Goal: Information Seeking & Learning: Learn about a topic

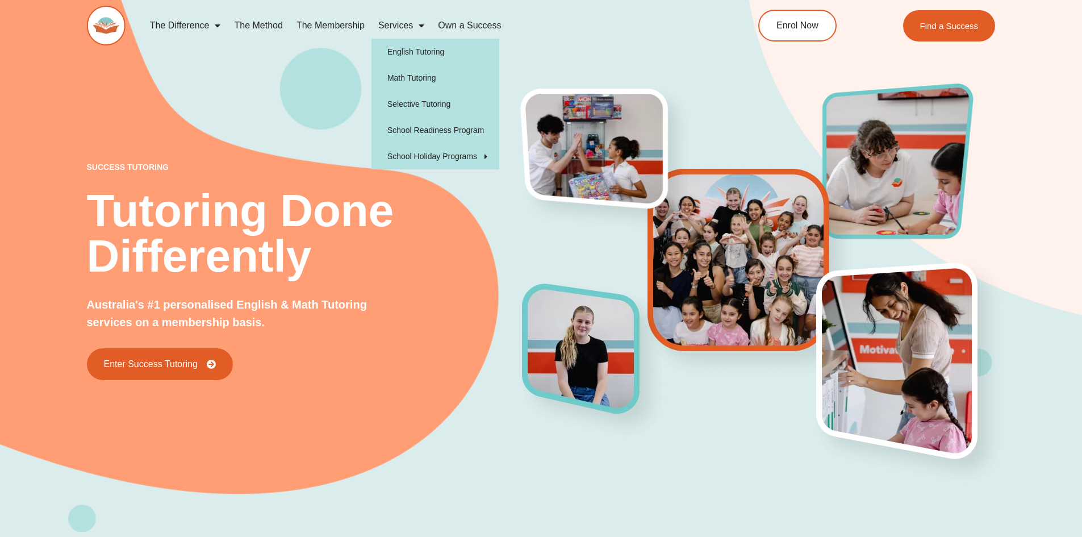
click at [420, 26] on span "Menu" at bounding box center [418, 25] width 11 height 20
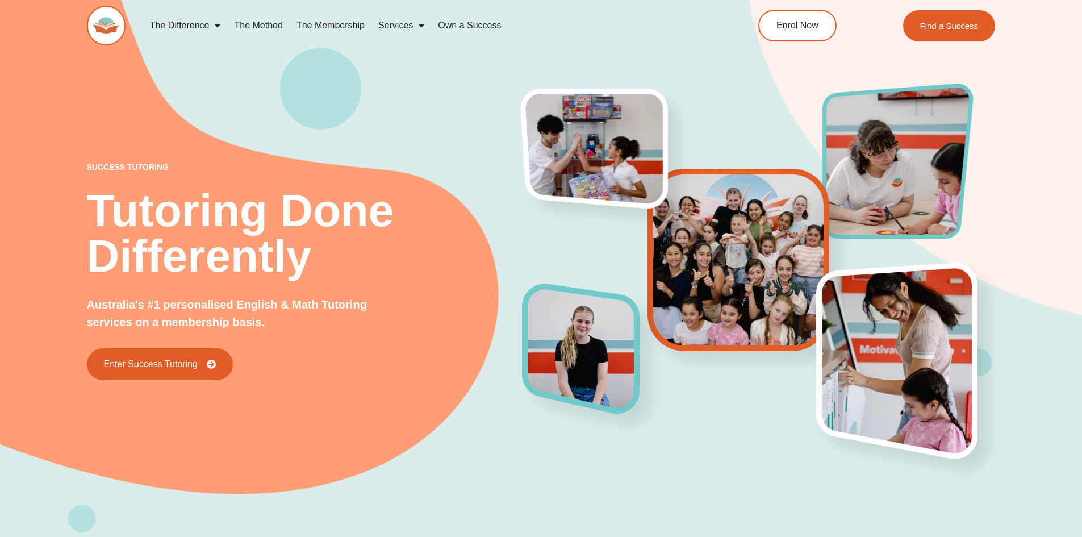
click at [420, 26] on span "Menu" at bounding box center [418, 25] width 11 height 20
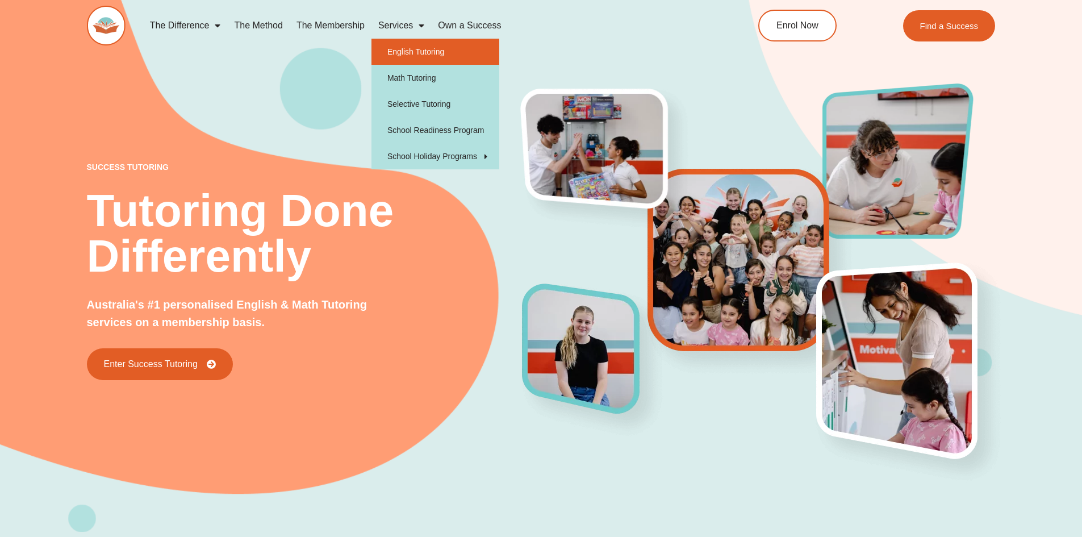
click at [424, 48] on link "English Tutoring" at bounding box center [435, 52] width 128 height 26
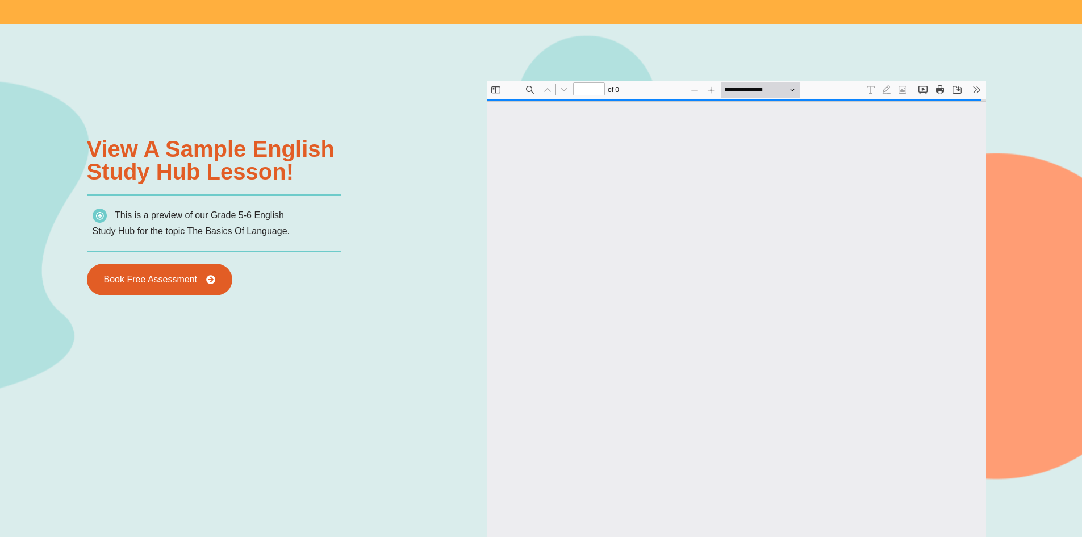
scroll to position [6, 0]
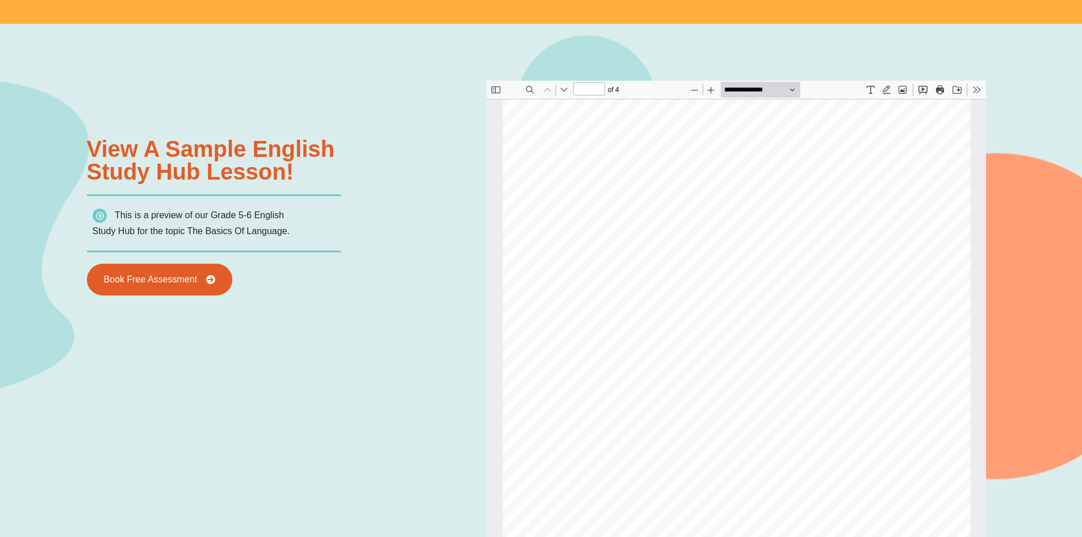
type input "*"
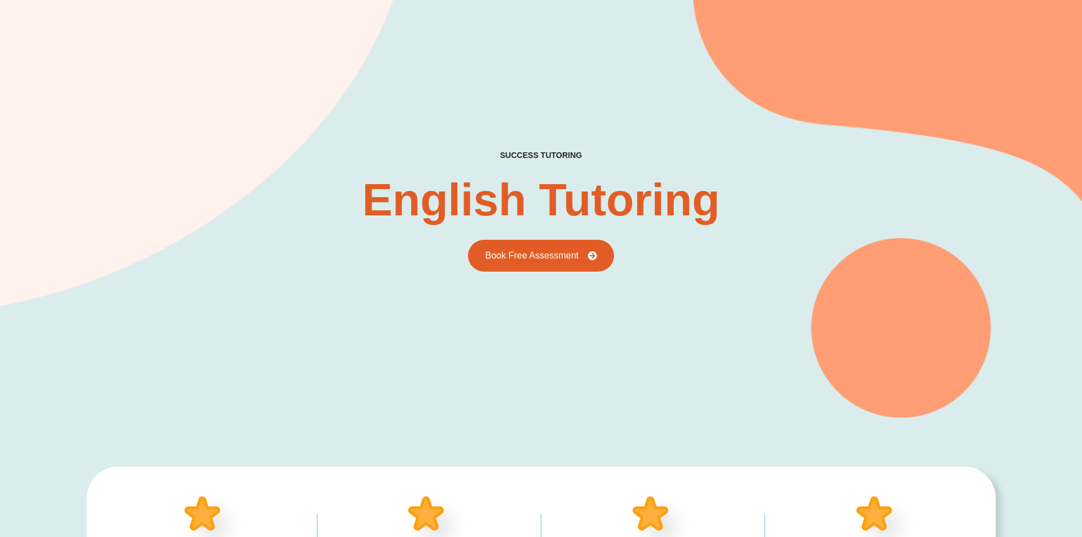
scroll to position [0, 0]
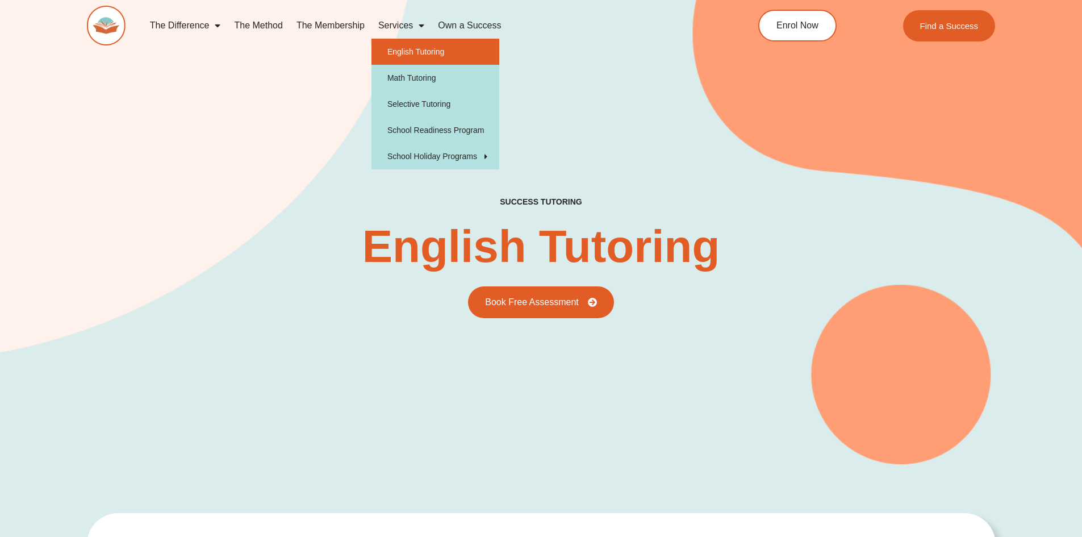
click at [422, 26] on span "Menu" at bounding box center [418, 25] width 11 height 20
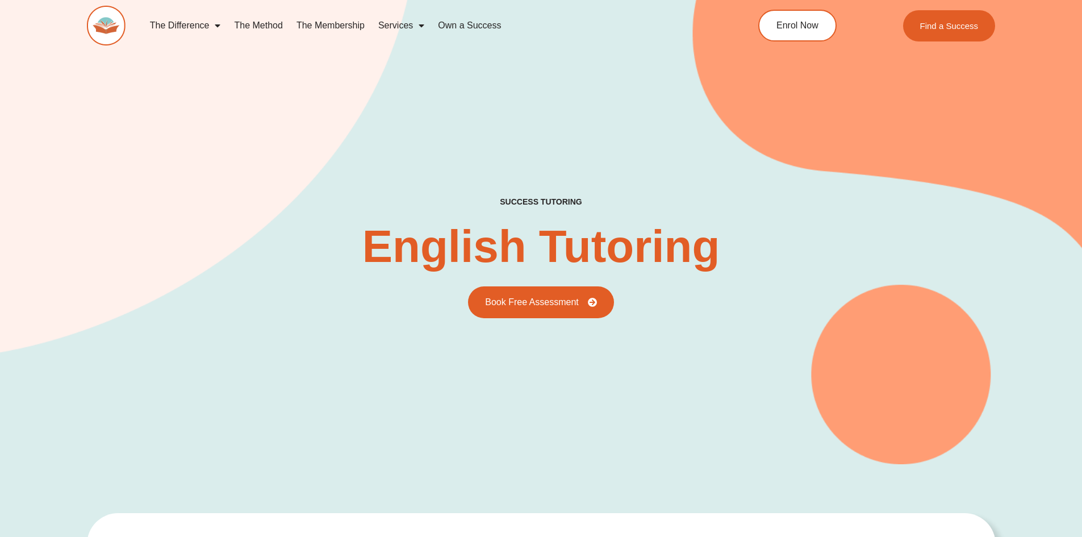
click at [422, 26] on span "Menu" at bounding box center [418, 25] width 11 height 20
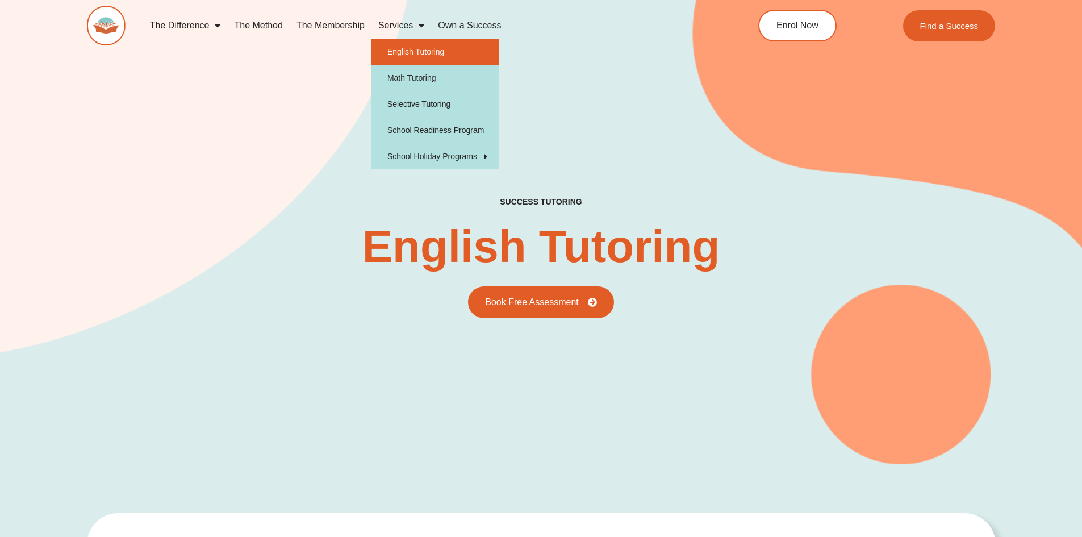
click at [415, 26] on span "Menu" at bounding box center [418, 25] width 11 height 20
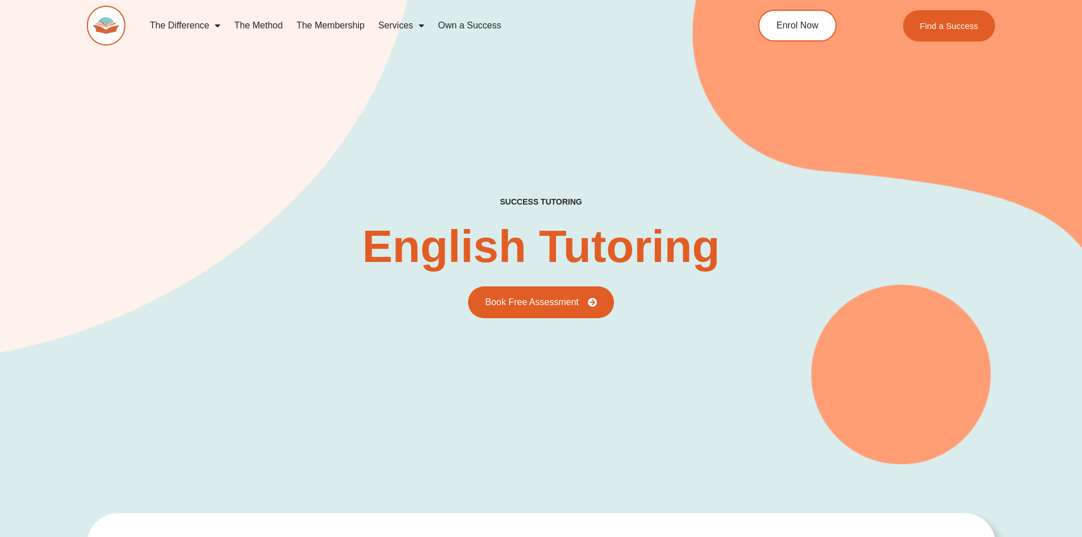
click at [415, 26] on span "Menu" at bounding box center [418, 25] width 11 height 20
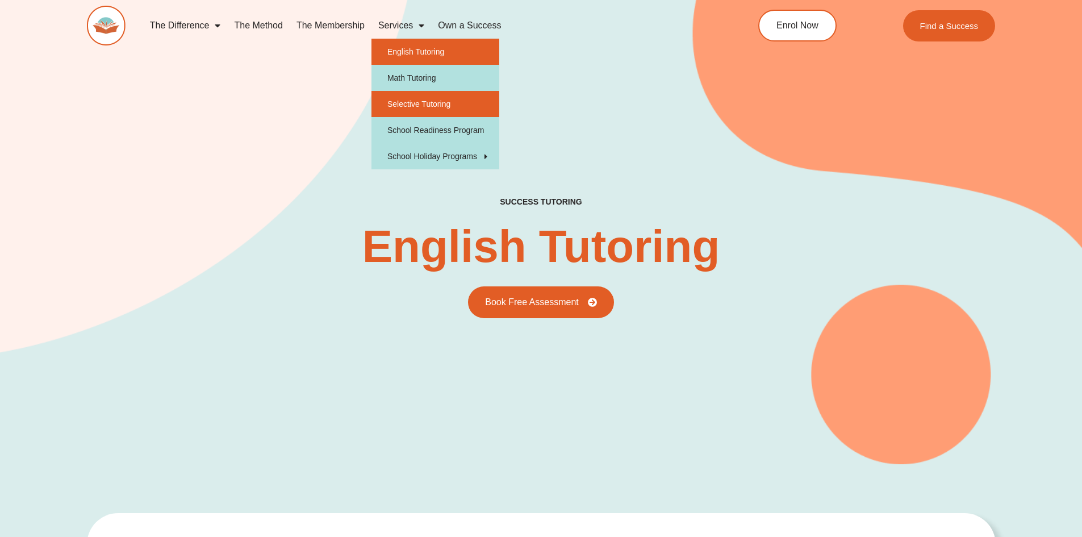
click at [426, 108] on link "Selective Tutoring" at bounding box center [435, 104] width 128 height 26
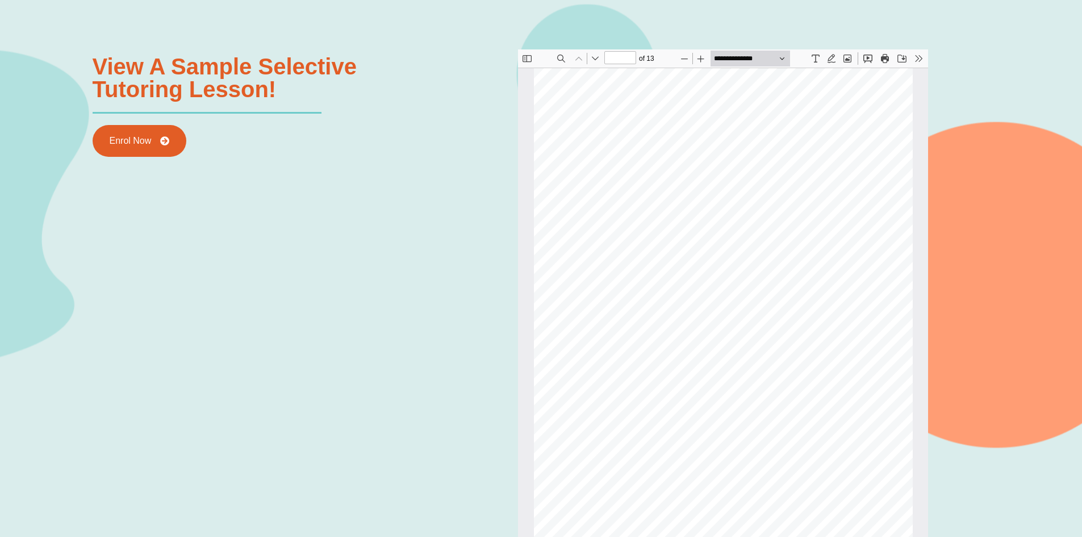
scroll to position [1476, 0]
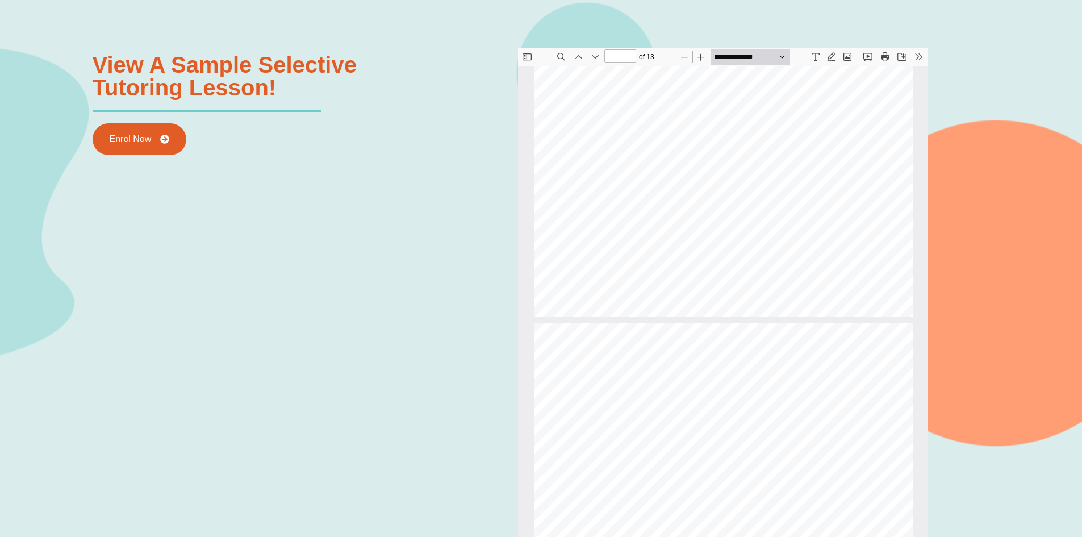
type input "*"
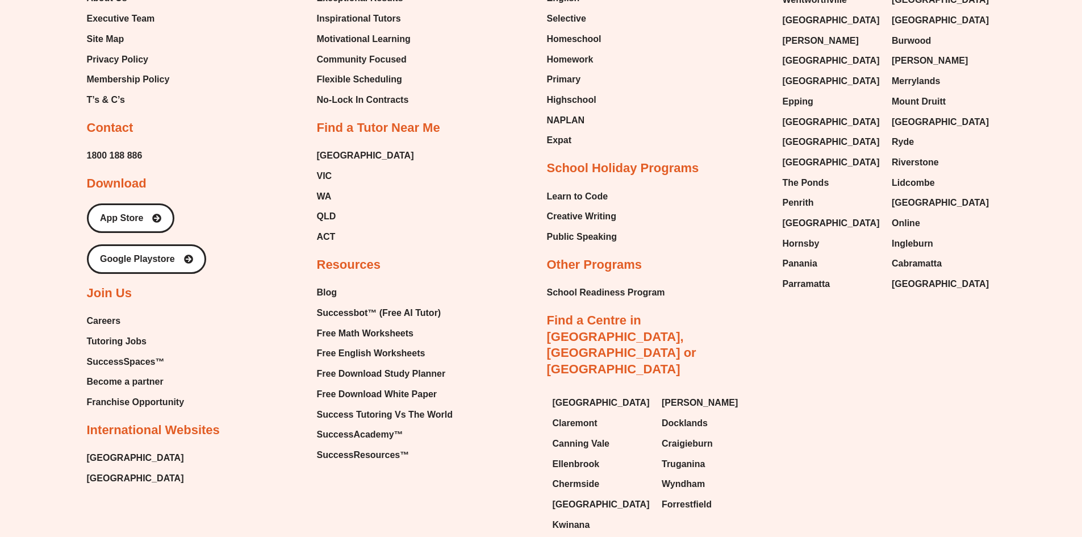
scroll to position [4719, 0]
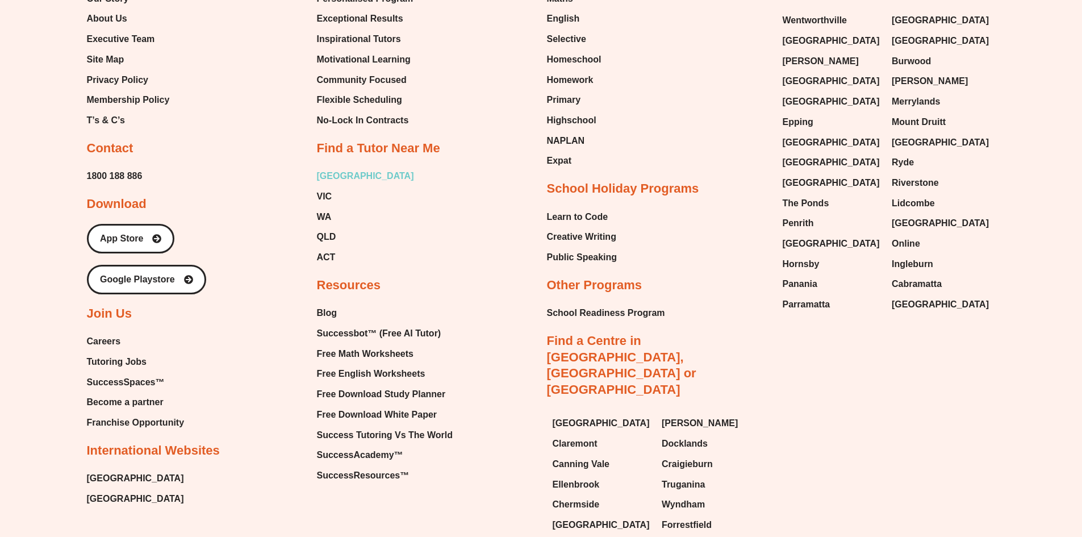
type input "*"
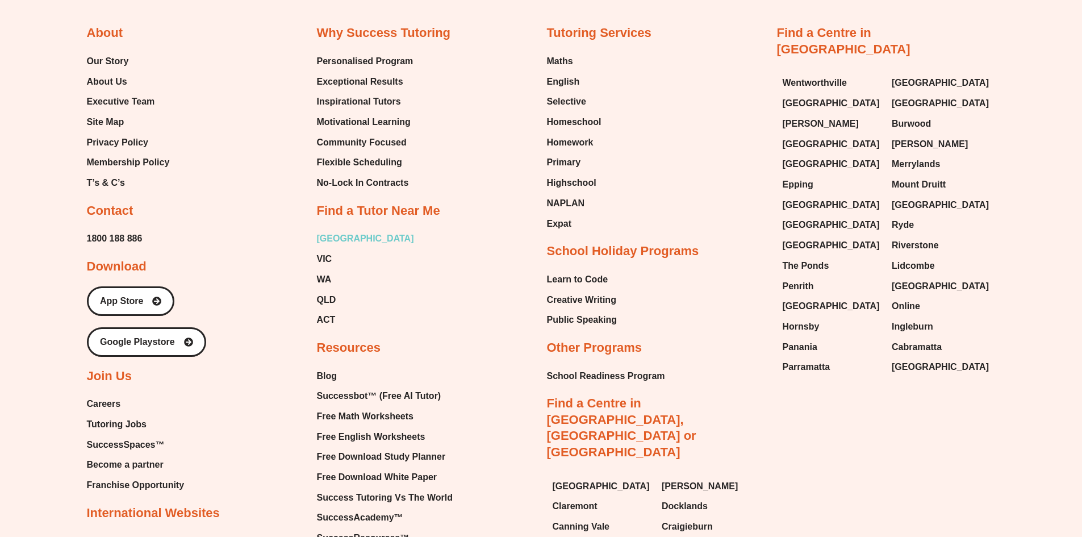
scroll to position [4555, 0]
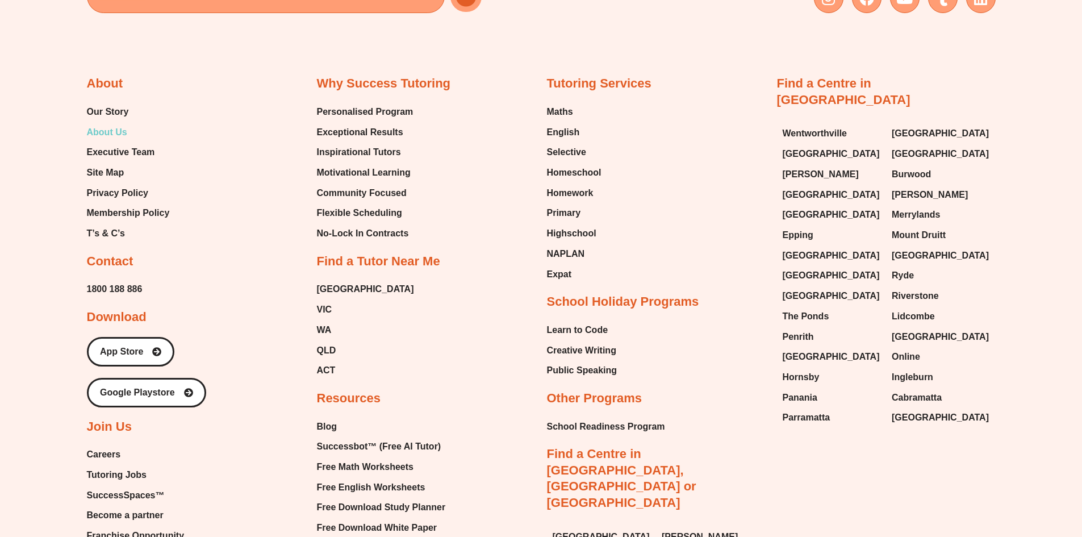
click at [115, 127] on span "About Us" at bounding box center [107, 132] width 40 height 17
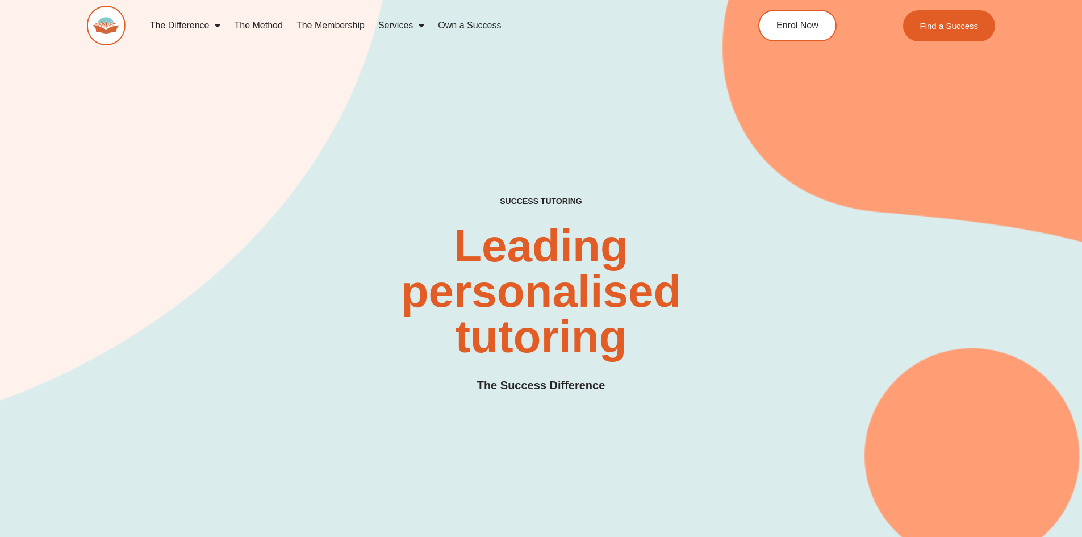
click at [299, 25] on link "The Membership" at bounding box center [331, 25] width 82 height 26
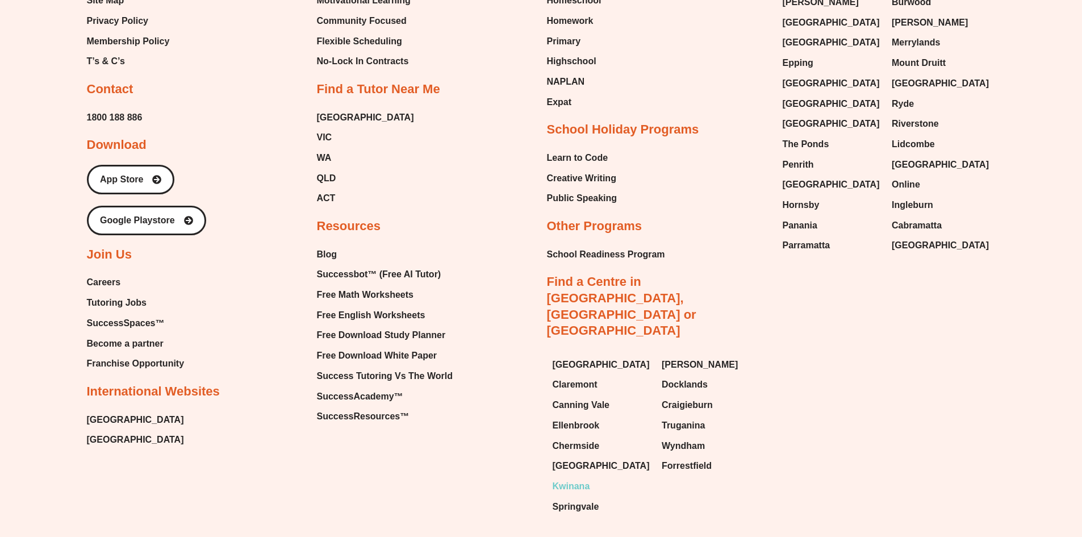
scroll to position [3196, 0]
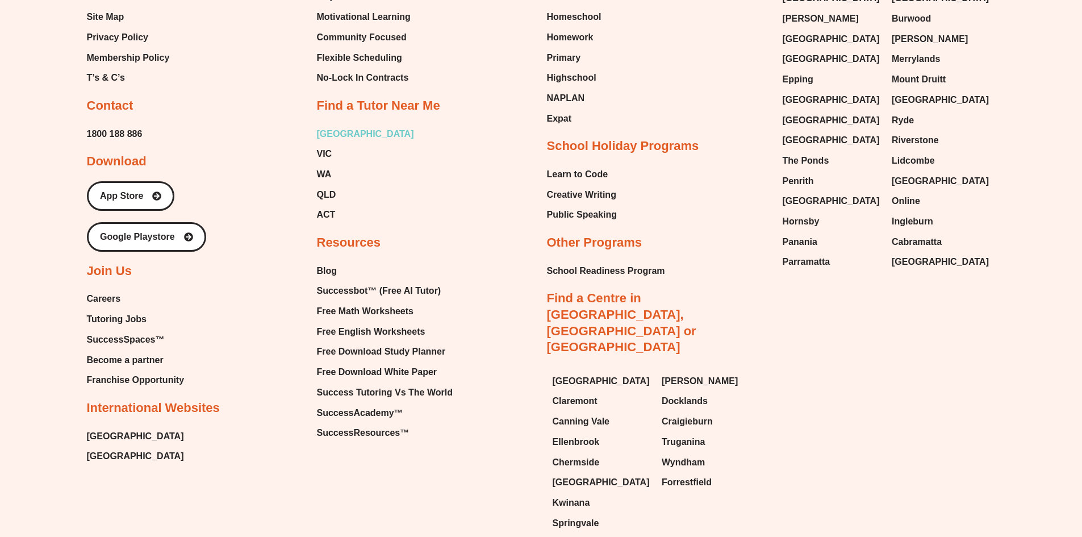
click at [318, 125] on span "[GEOGRAPHIC_DATA]" at bounding box center [365, 133] width 97 height 17
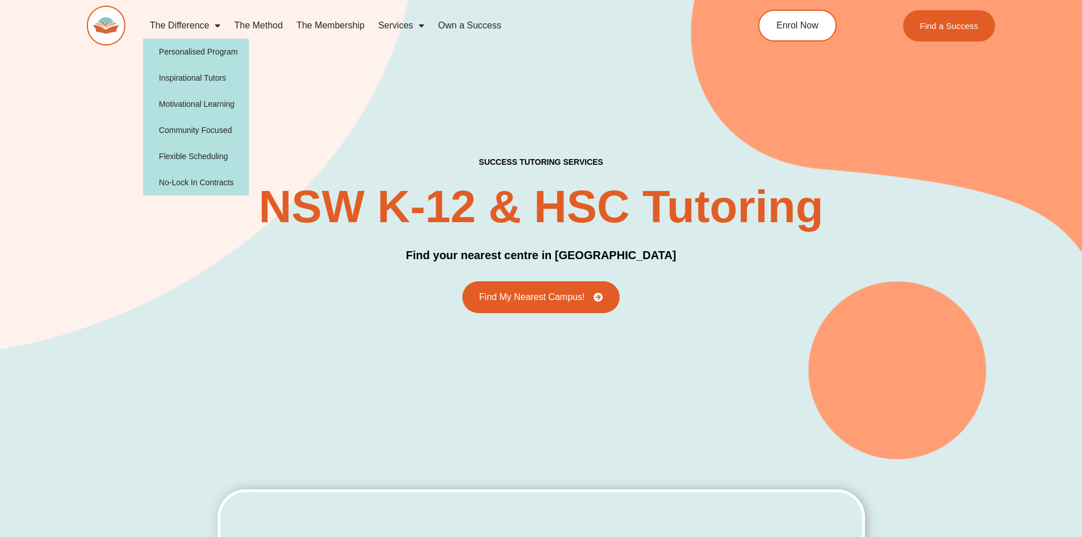
click at [101, 29] on img at bounding box center [106, 26] width 39 height 40
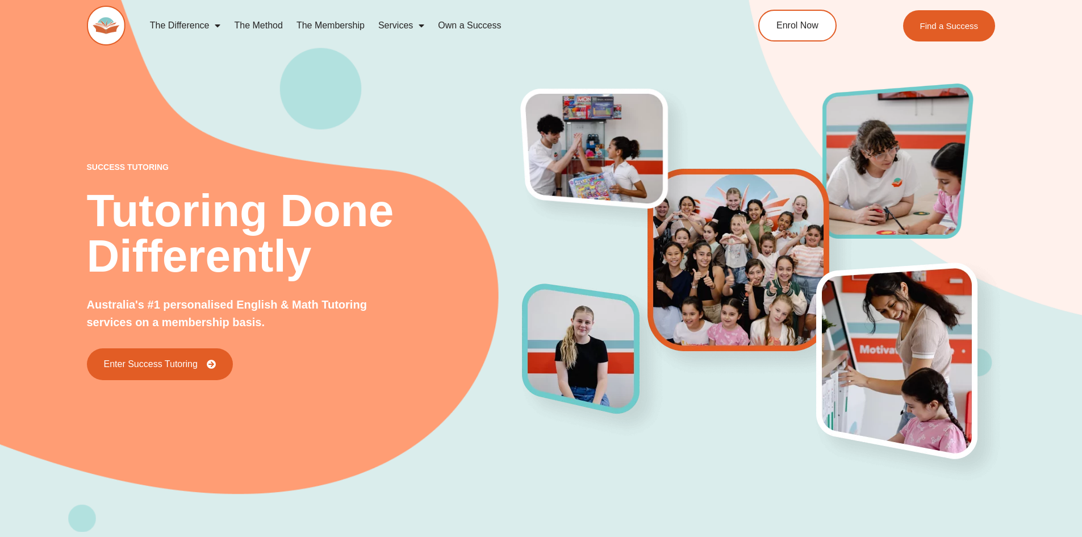
click at [243, 24] on link "The Method" at bounding box center [258, 25] width 62 height 26
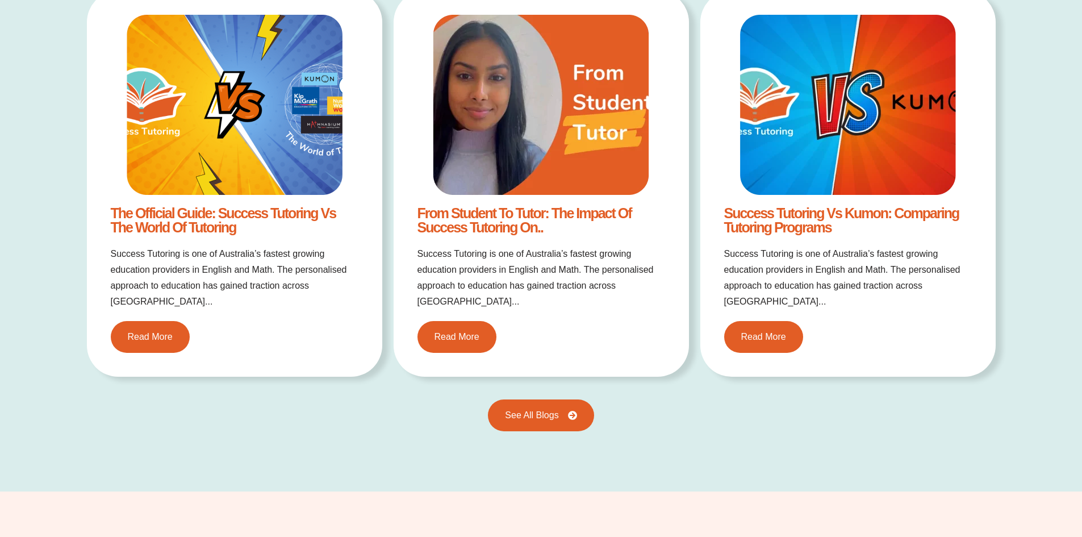
scroll to position [2002, 0]
